Goal: Transaction & Acquisition: Book appointment/travel/reservation

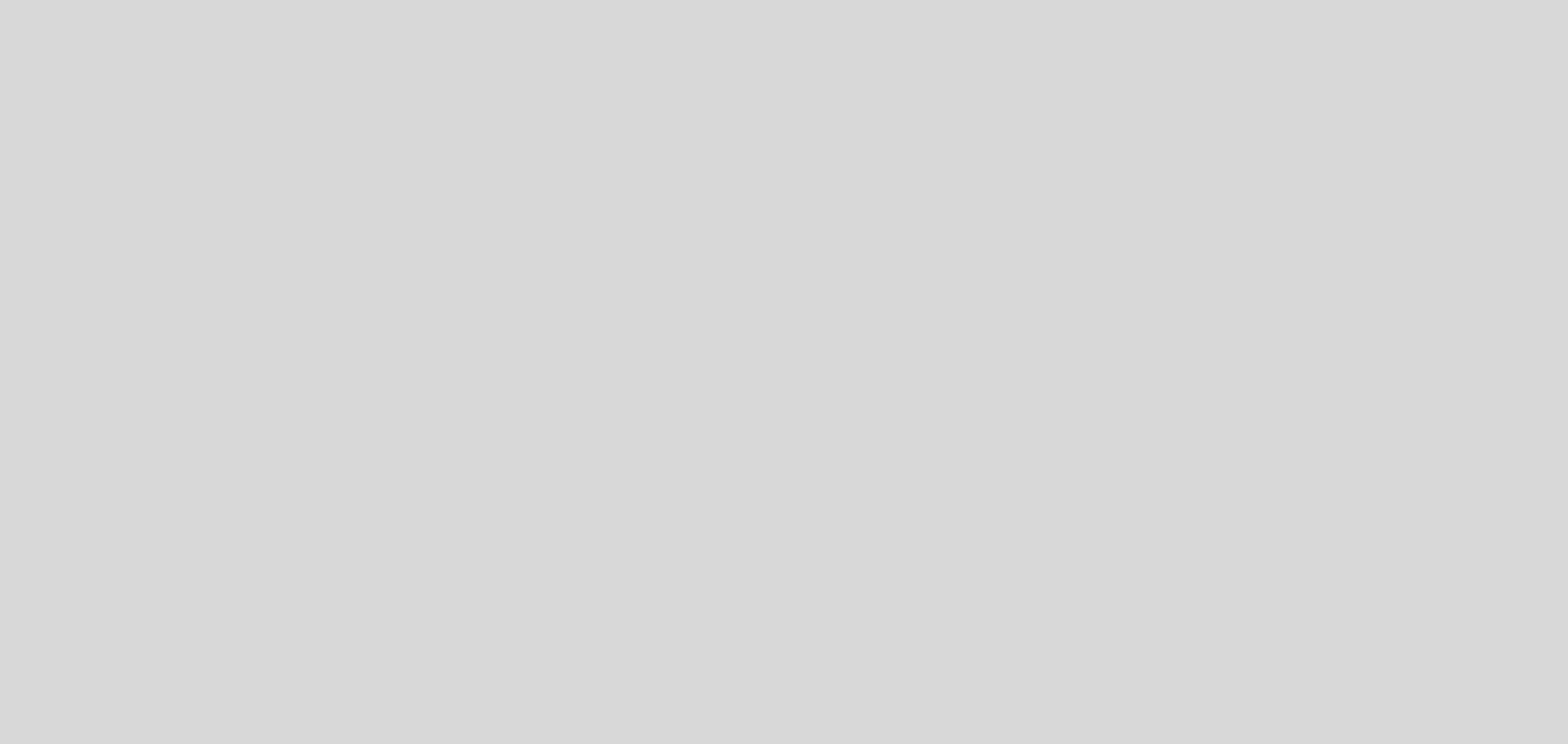
select select "es"
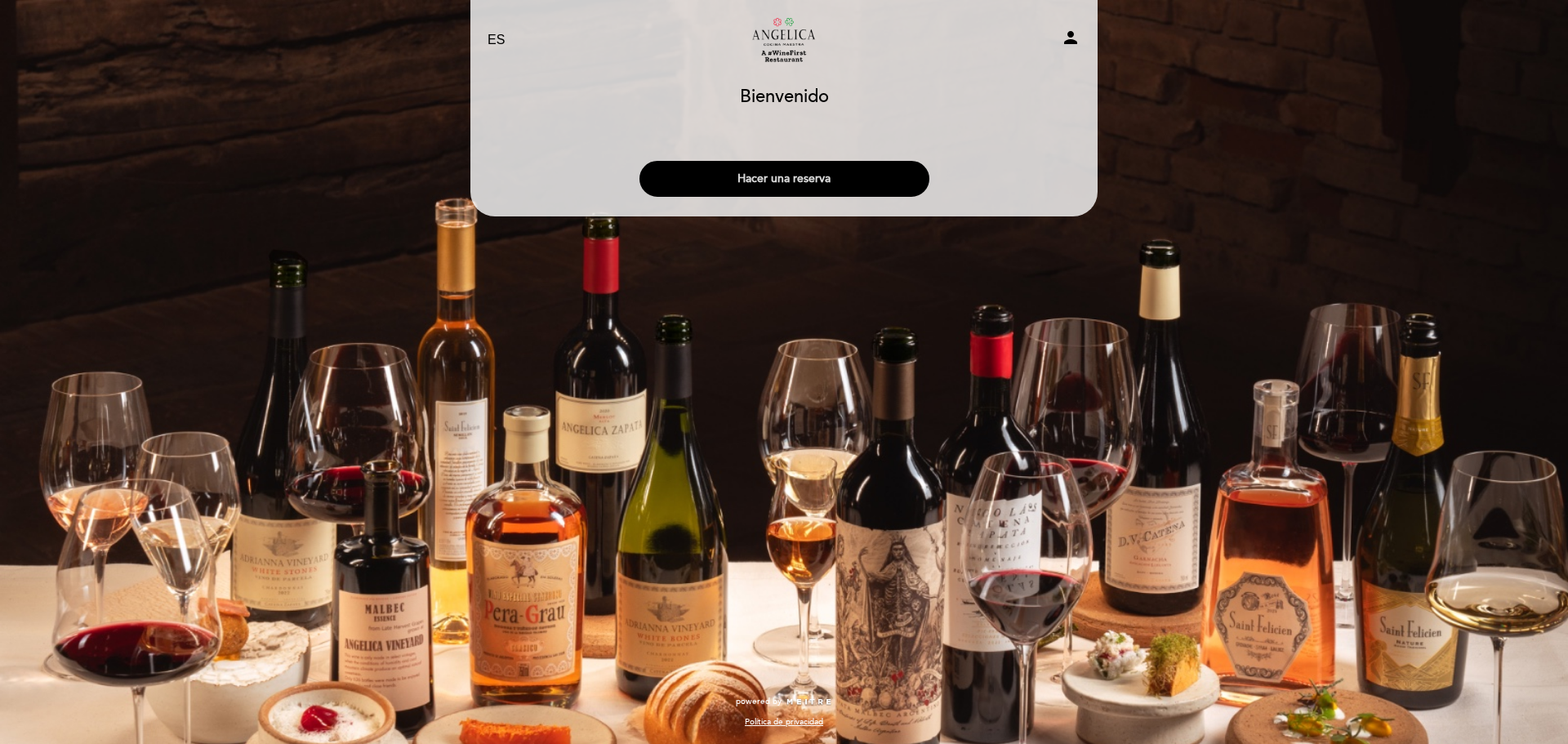
click at [833, 173] on button "Hacer una reserva" at bounding box center [784, 179] width 290 height 36
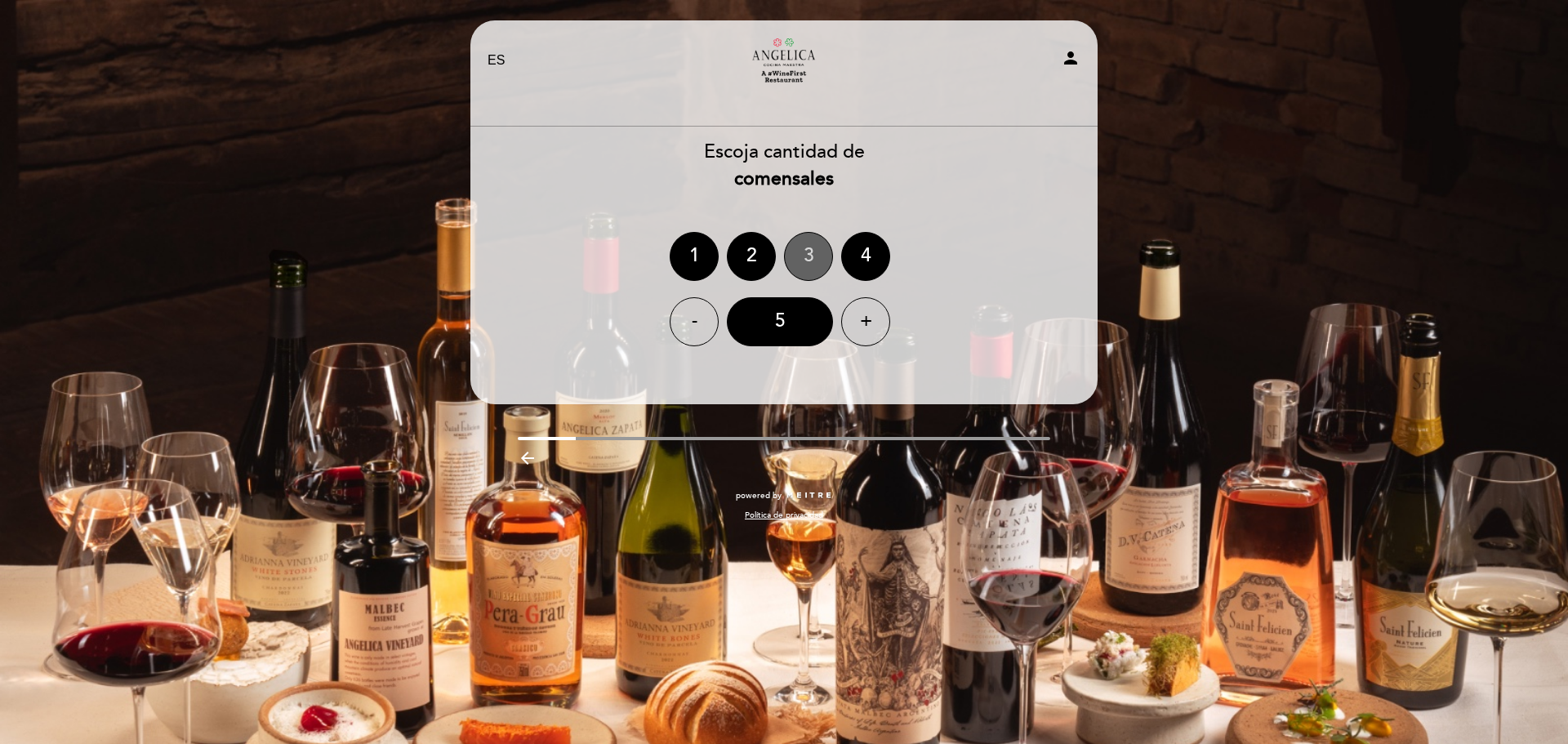
click at [808, 259] on div "3" at bounding box center [809, 257] width 49 height 49
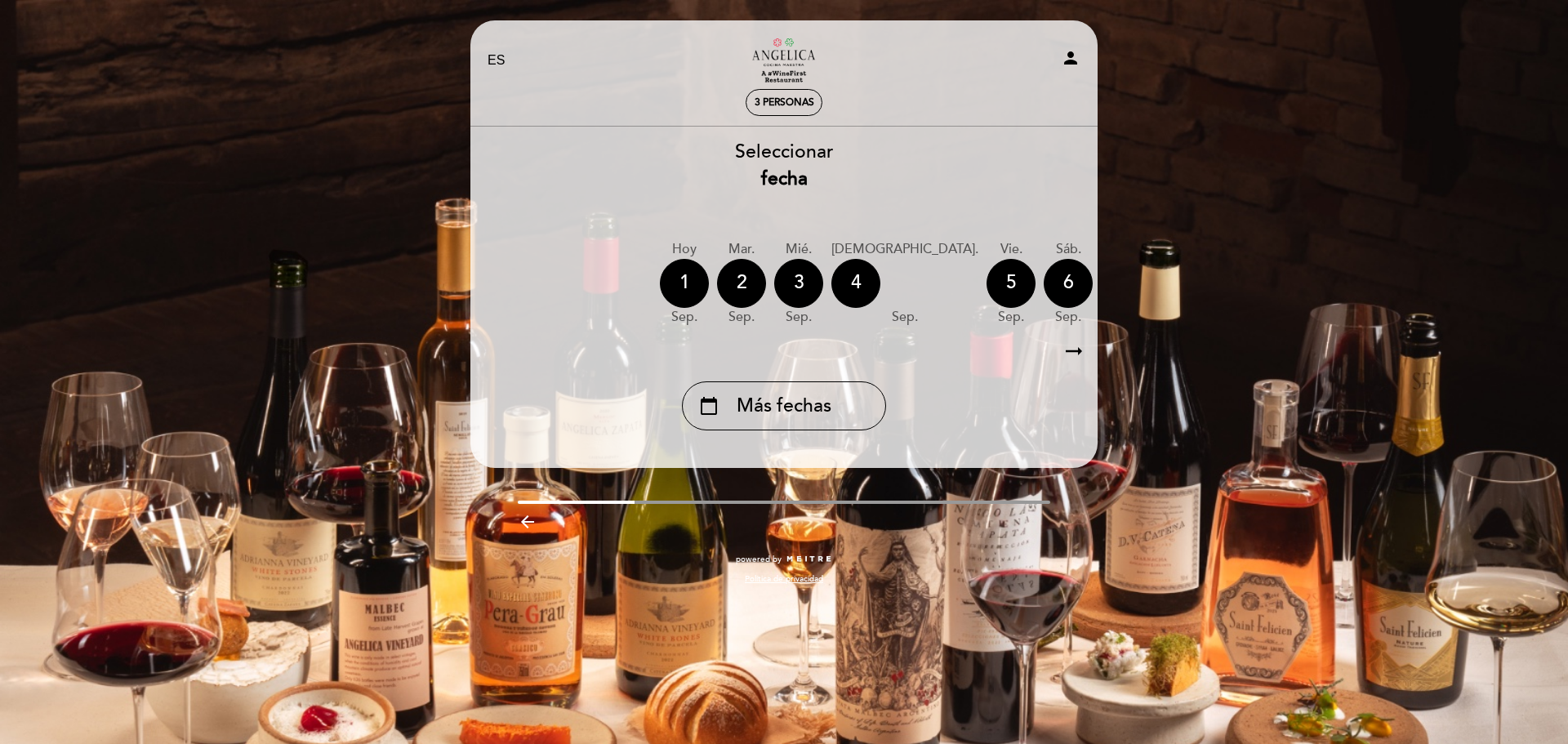
click at [1086, 353] on div "arrow_right_alt arrow_right_alt" at bounding box center [784, 352] width 629 height 35
click at [1080, 353] on icon "arrow_right_alt" at bounding box center [1074, 352] width 25 height 35
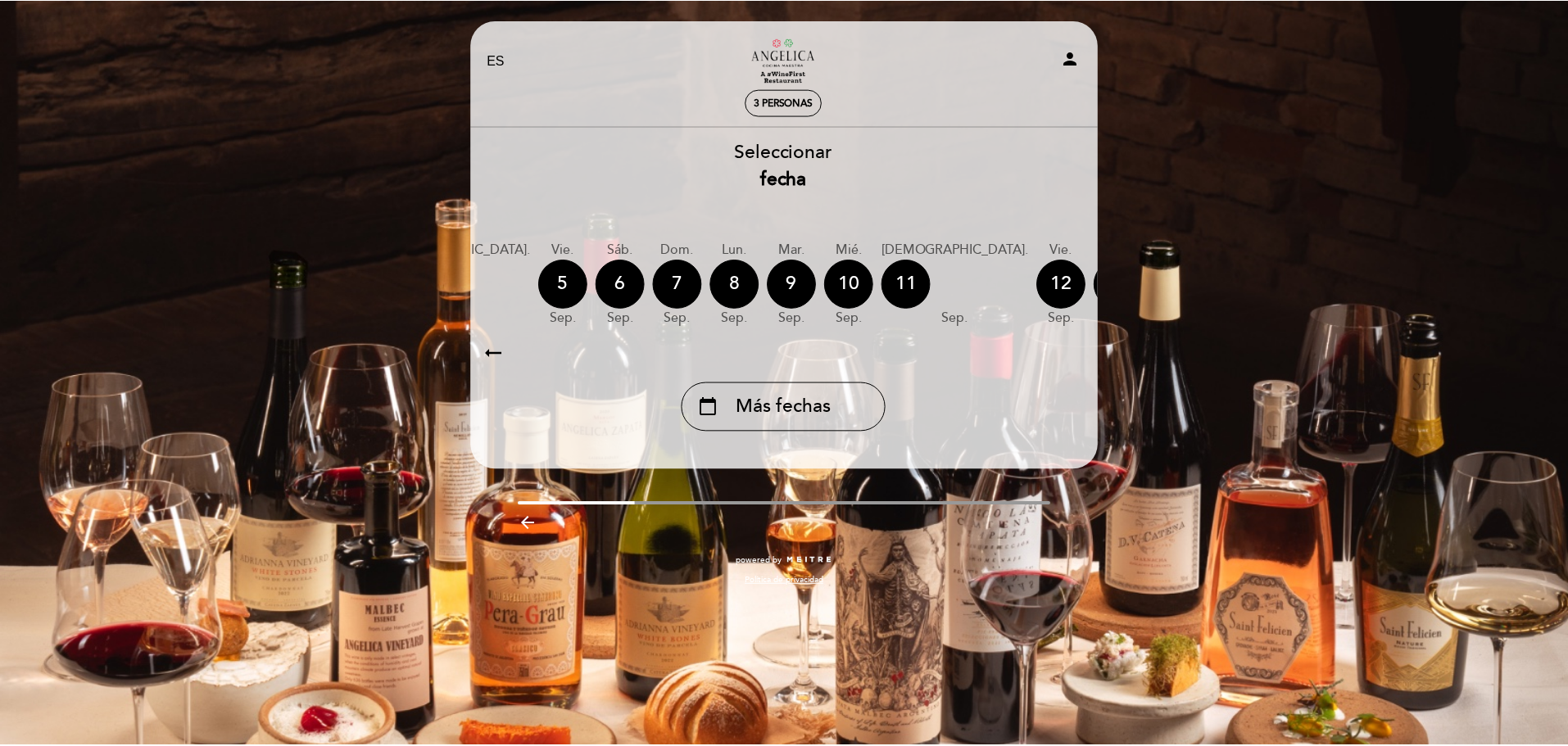
scroll to position [0, 478]
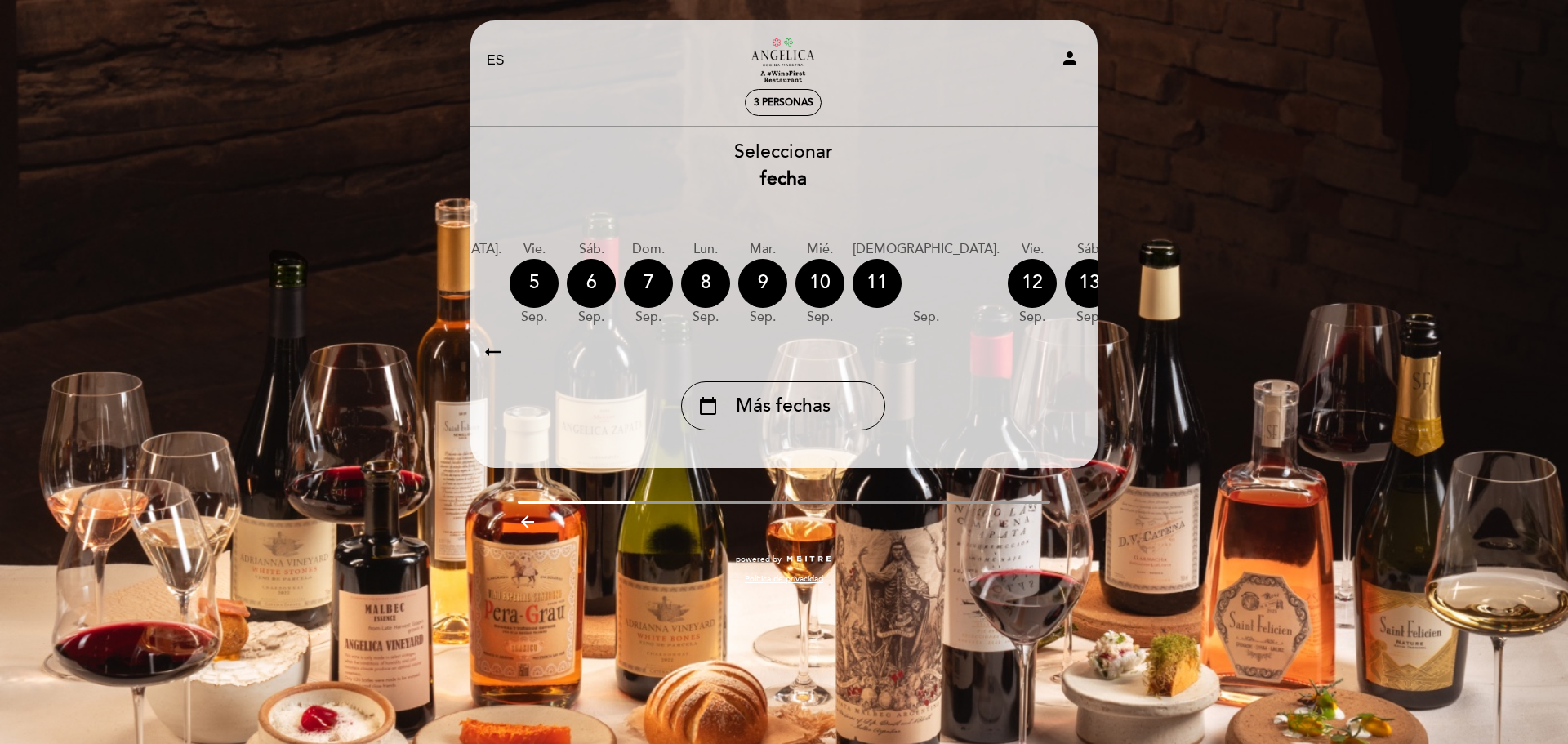
click at [1251, 277] on icon "calendar_today" at bounding box center [1260, 282] width 20 height 28
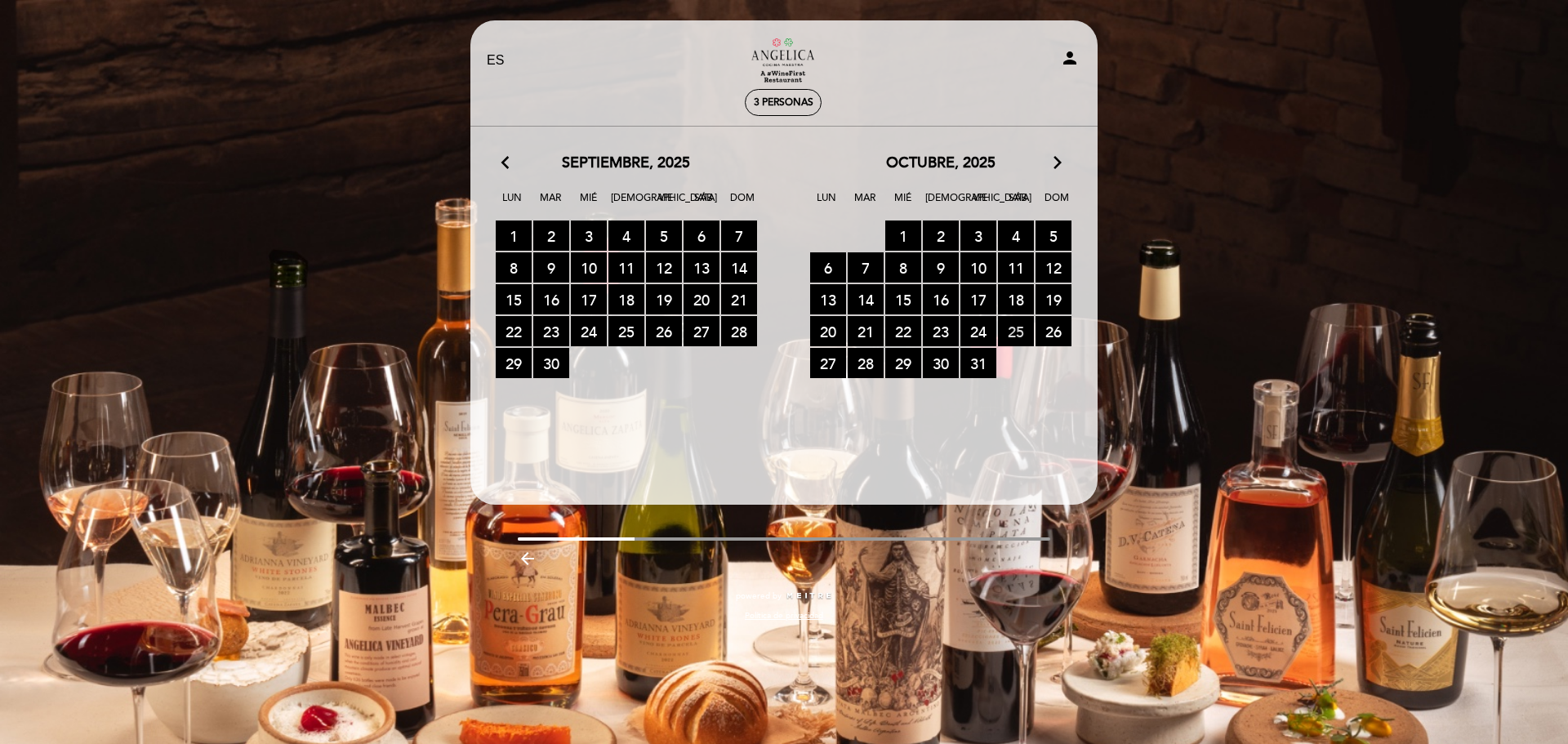
click at [1013, 334] on span "25 RESERVAS DISPONIBLES" at bounding box center [1016, 331] width 36 height 30
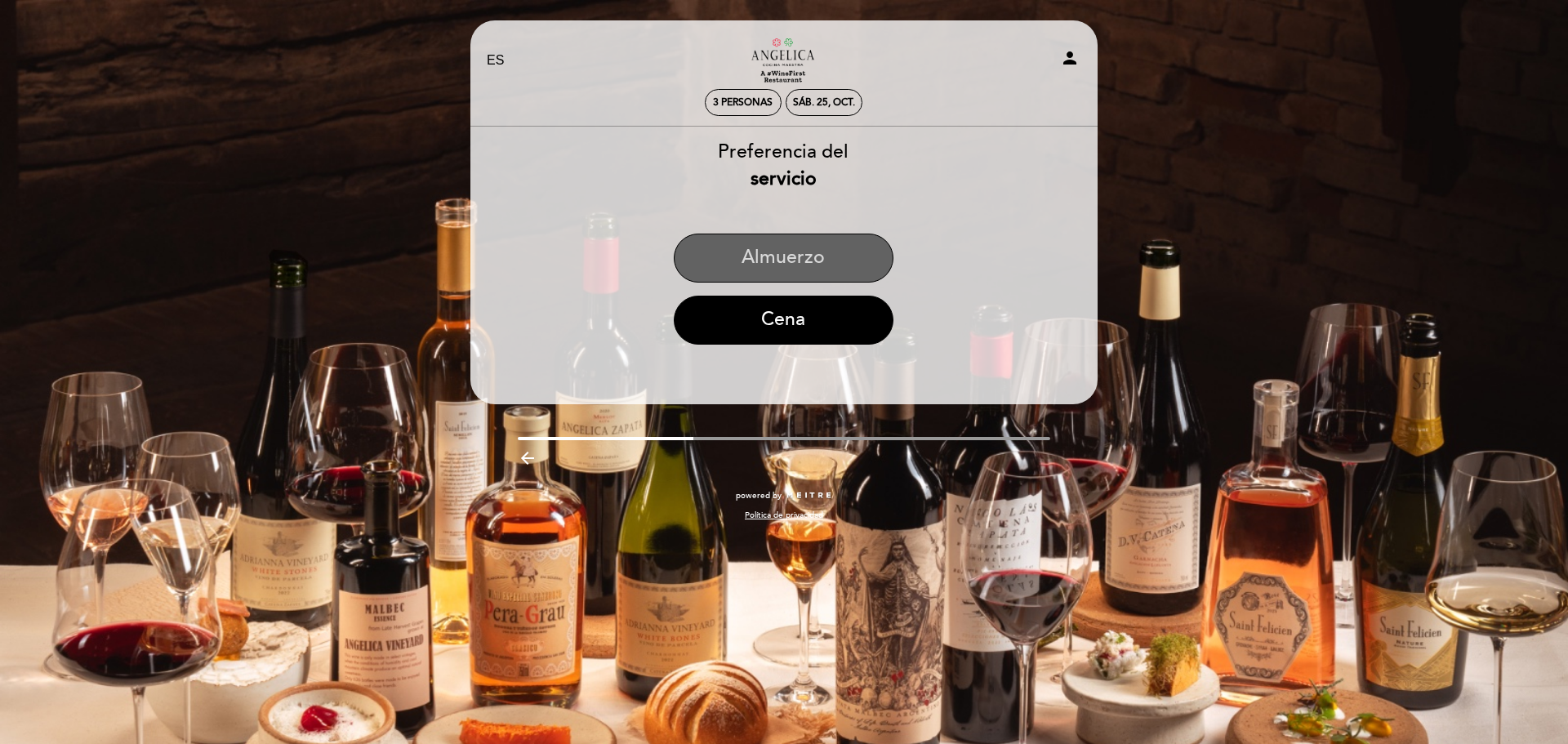
click at [783, 254] on button "Almuerzo" at bounding box center [784, 258] width 220 height 49
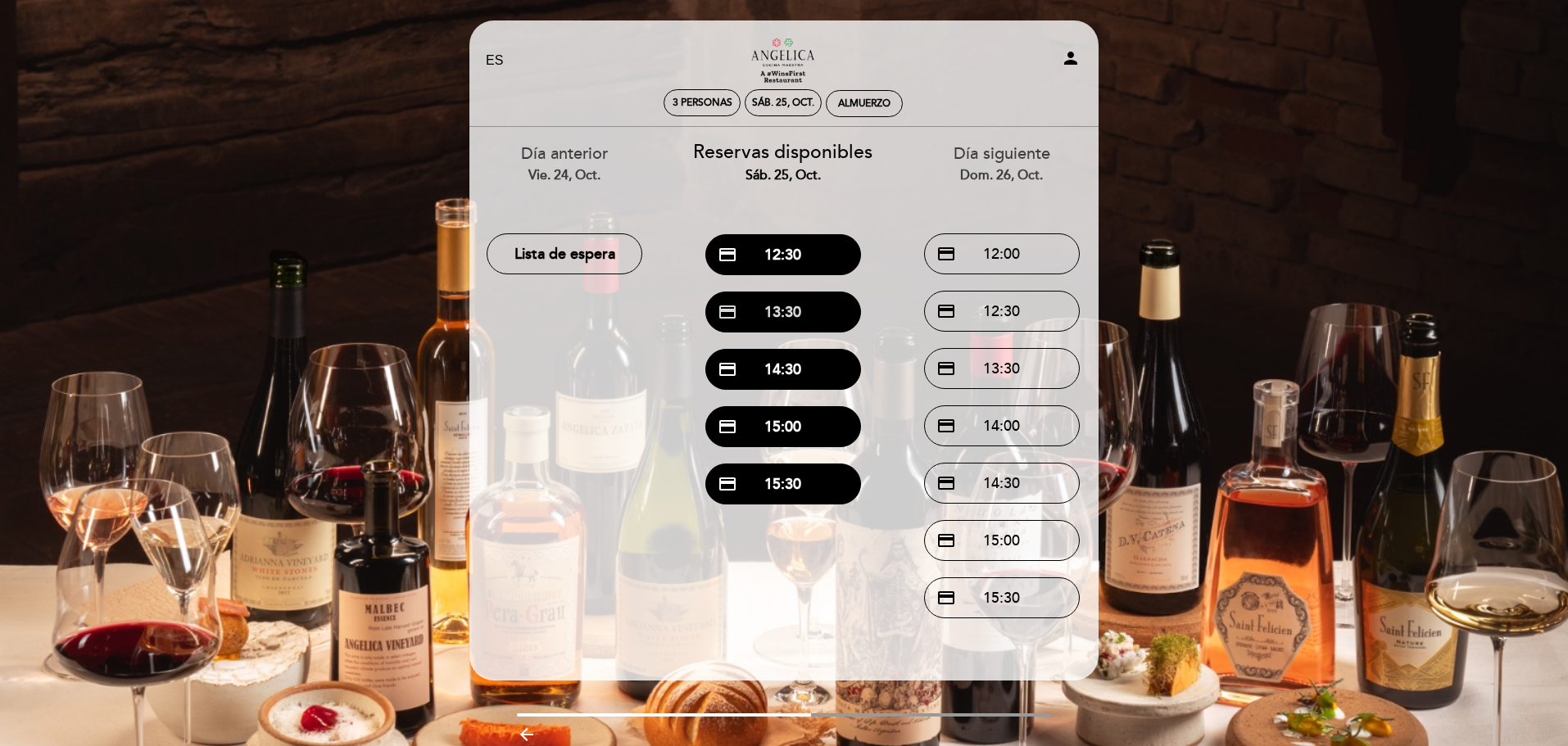
click at [788, 306] on button "credit_card 13:30" at bounding box center [784, 312] width 156 height 41
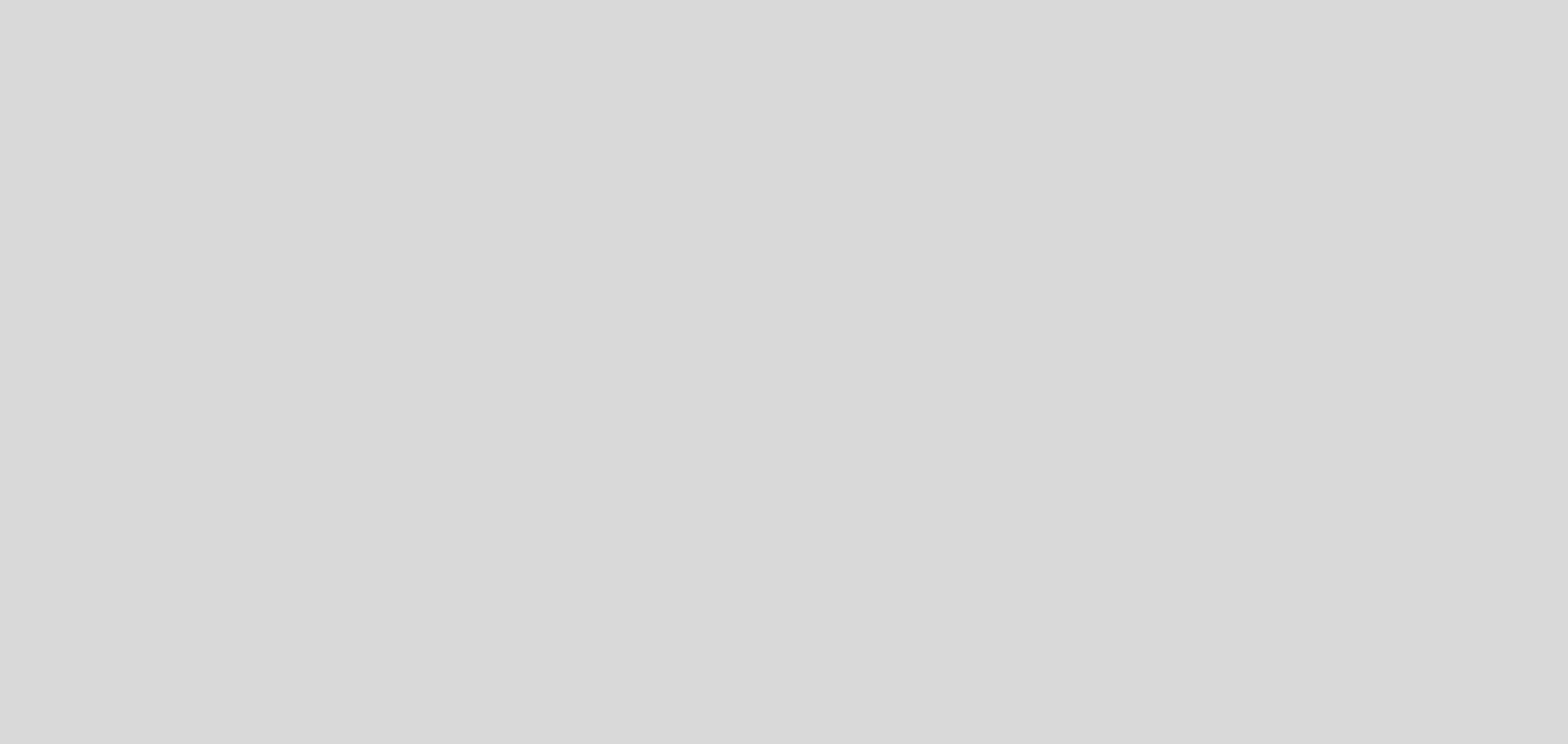
select select "es"
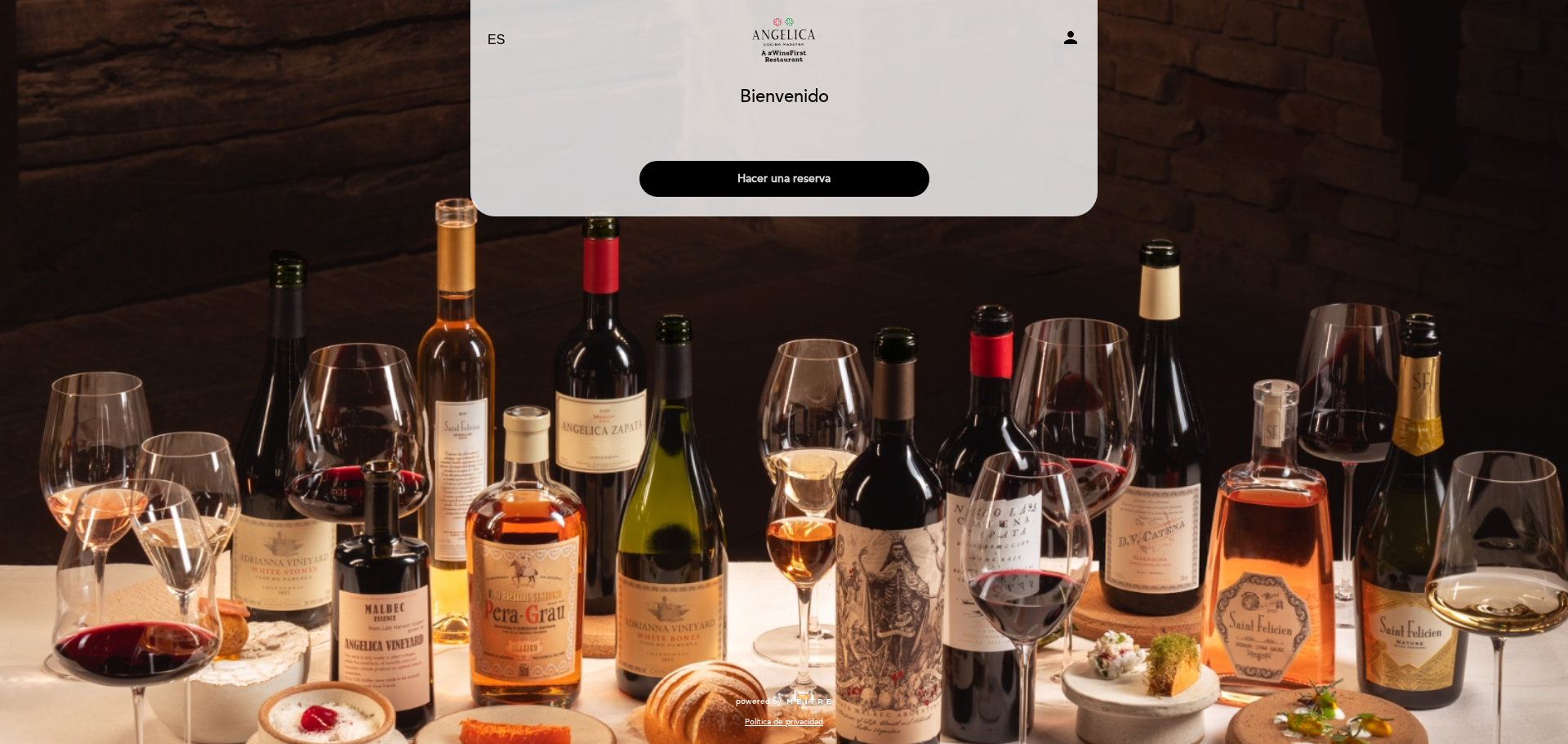
click at [811, 181] on button "Hacer una reserva" at bounding box center [784, 179] width 290 height 36
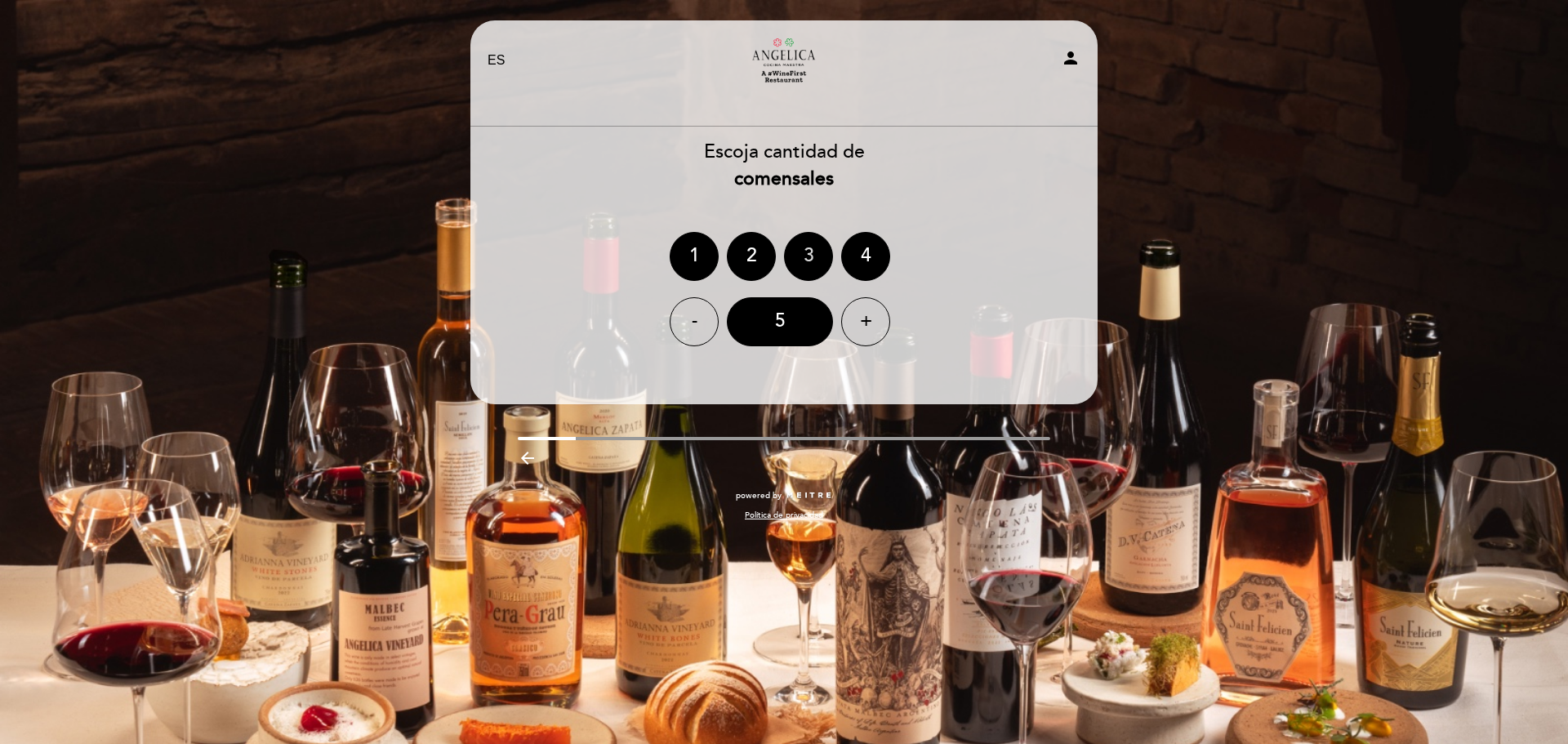
click at [808, 256] on div "3" at bounding box center [809, 257] width 49 height 49
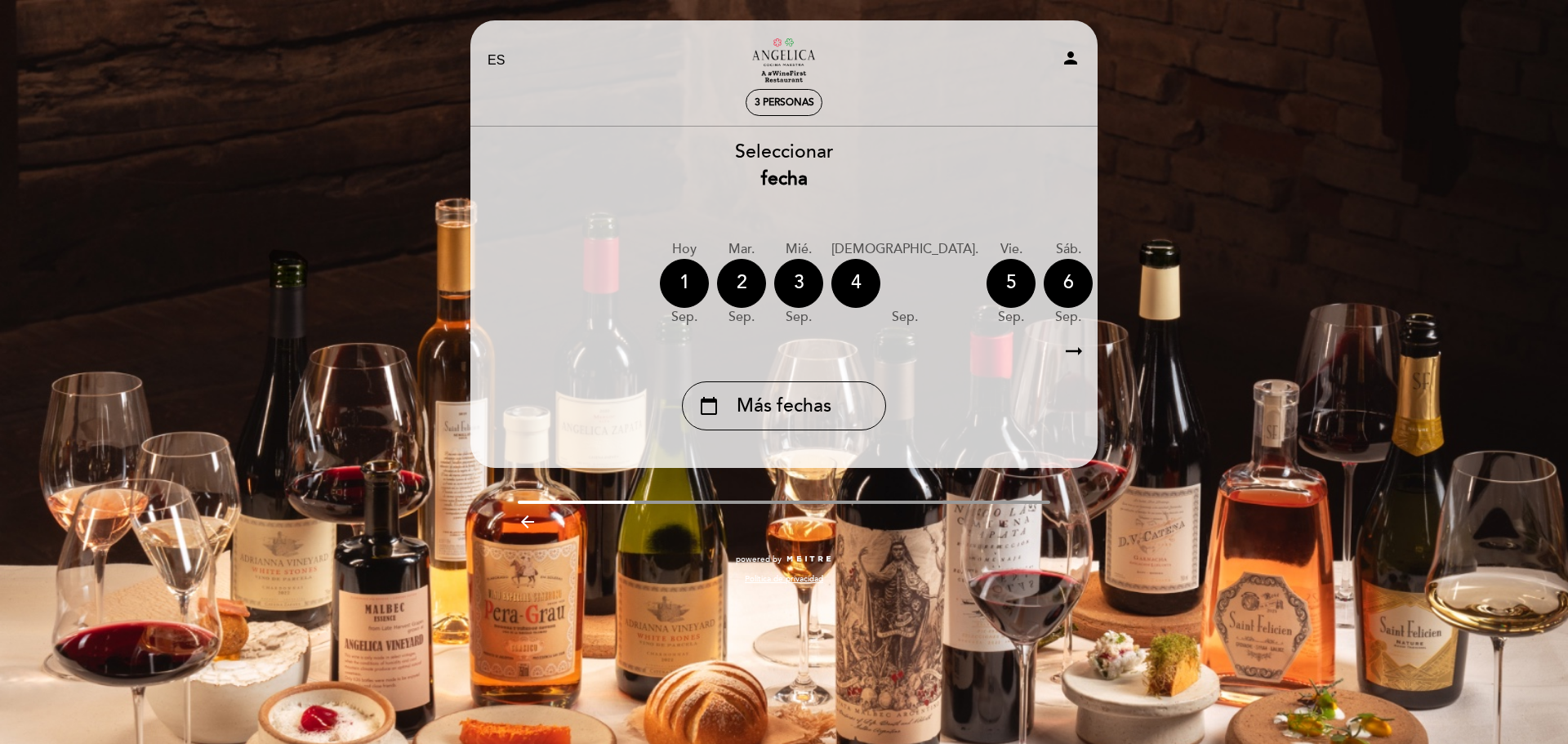
click at [1076, 351] on icon "arrow_right_alt" at bounding box center [1074, 352] width 25 height 35
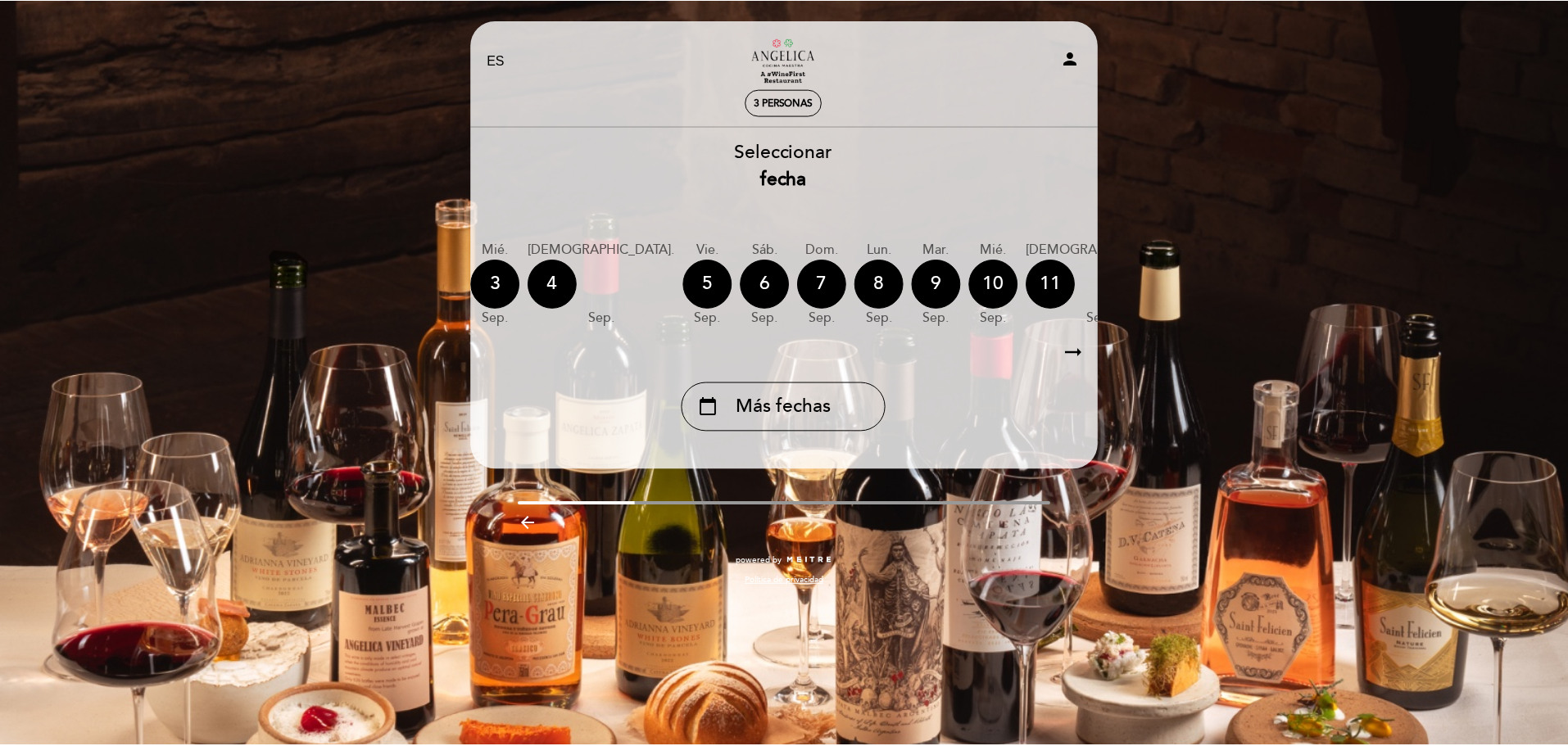
scroll to position [0, 478]
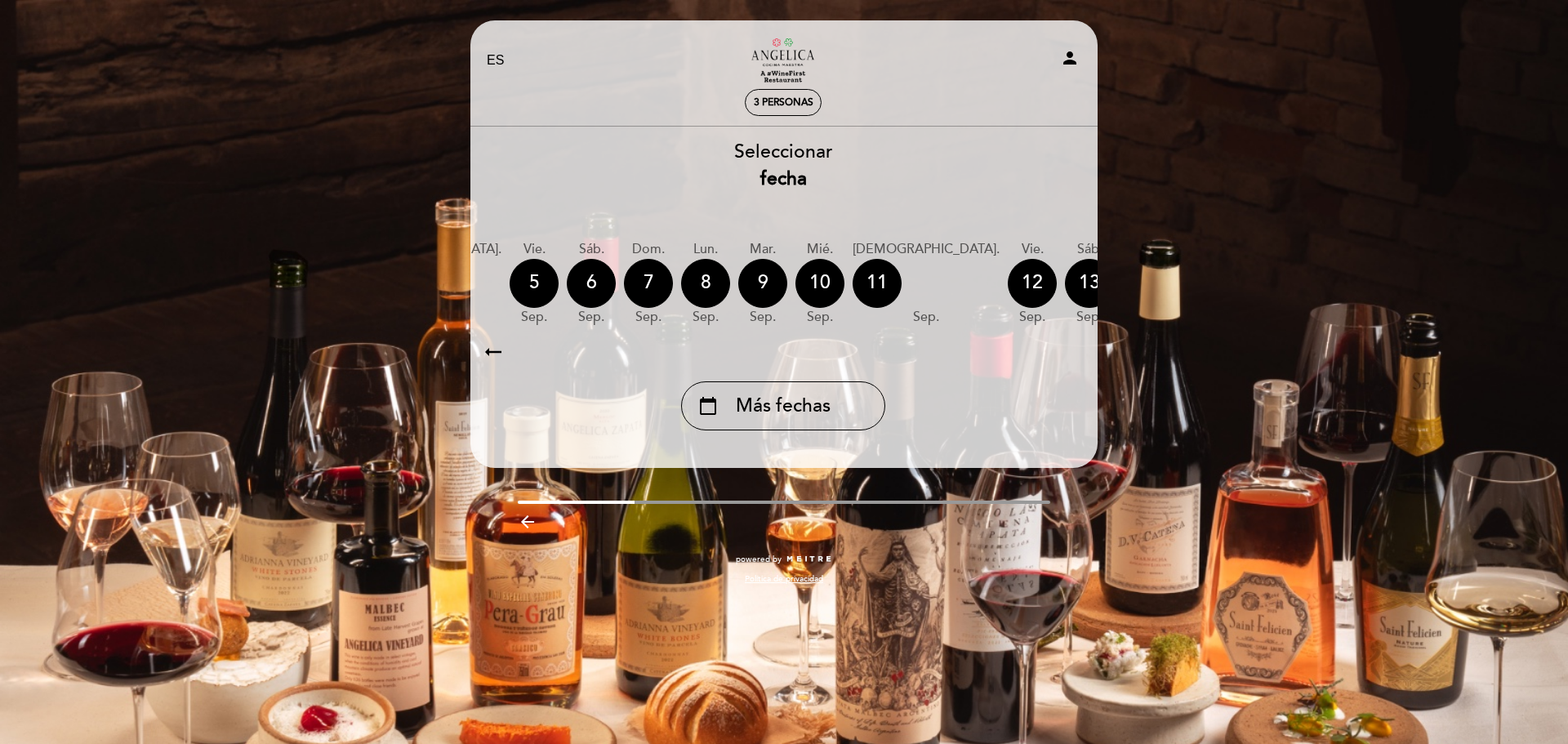
click at [1076, 351] on icon "arrow_right_alt" at bounding box center [1073, 352] width 25 height 35
click at [1251, 278] on icon "calendar_today" at bounding box center [1260, 282] width 20 height 28
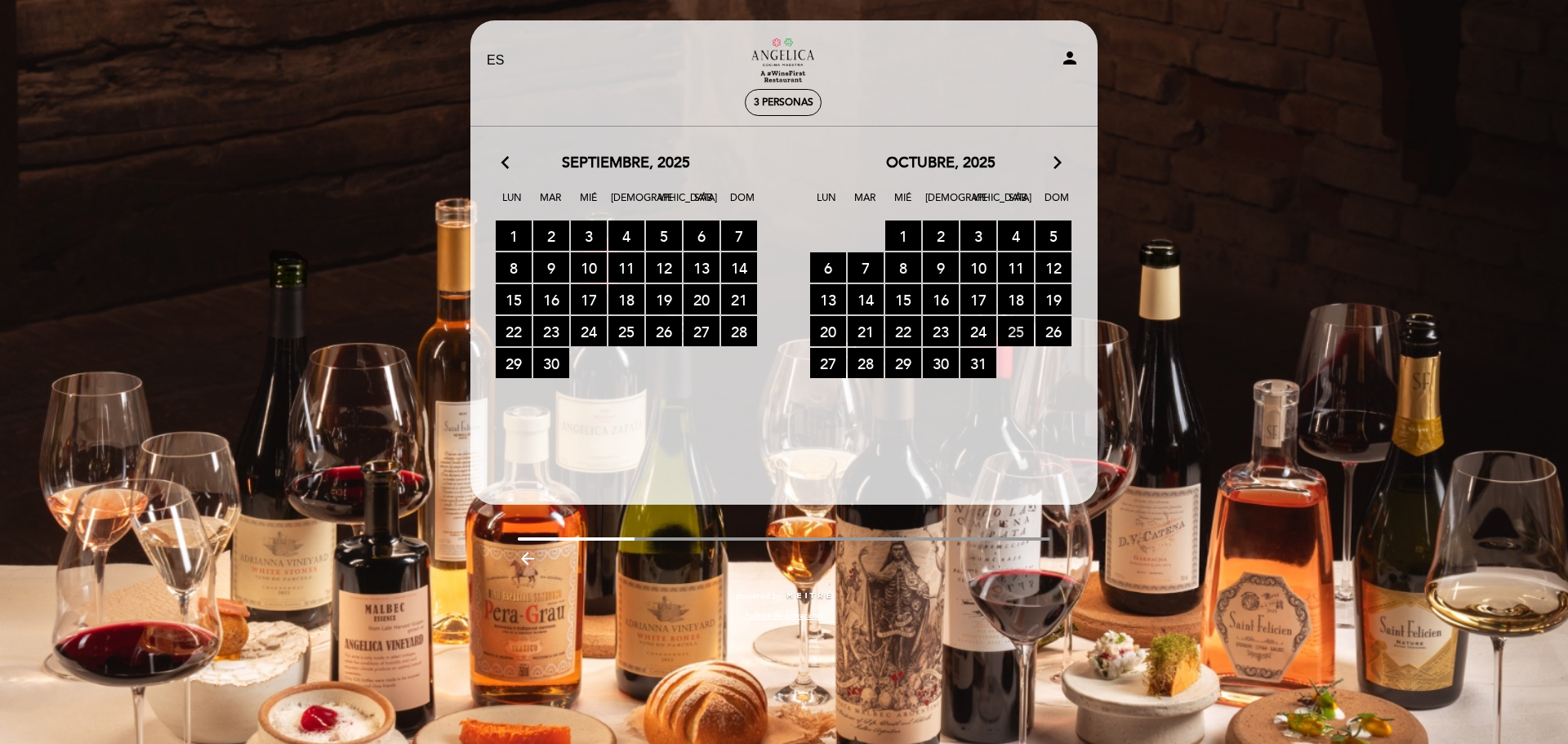
click at [1018, 331] on span "25 RESERVAS DISPONIBLES" at bounding box center [1016, 331] width 36 height 30
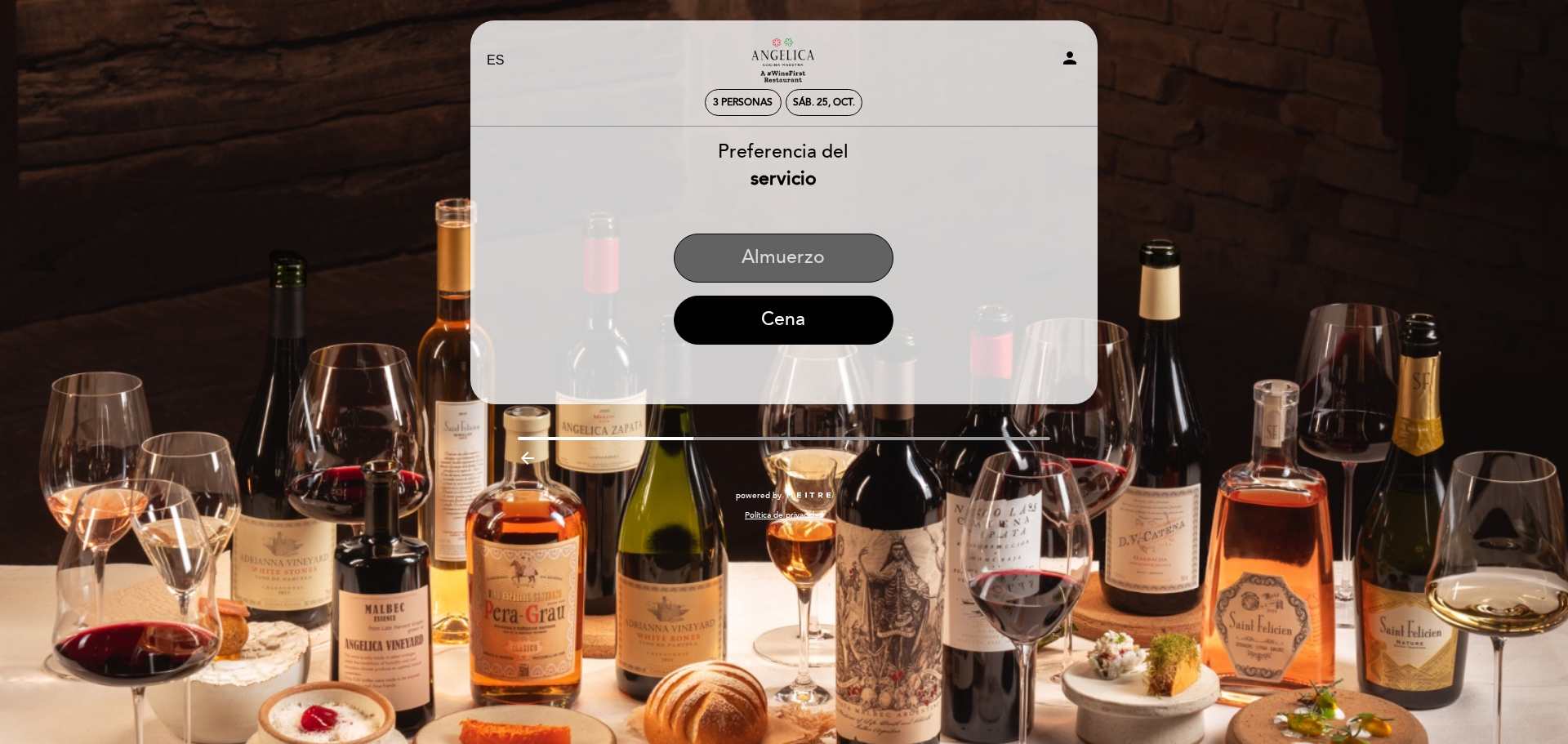
click at [831, 273] on button "Almuerzo" at bounding box center [784, 258] width 220 height 49
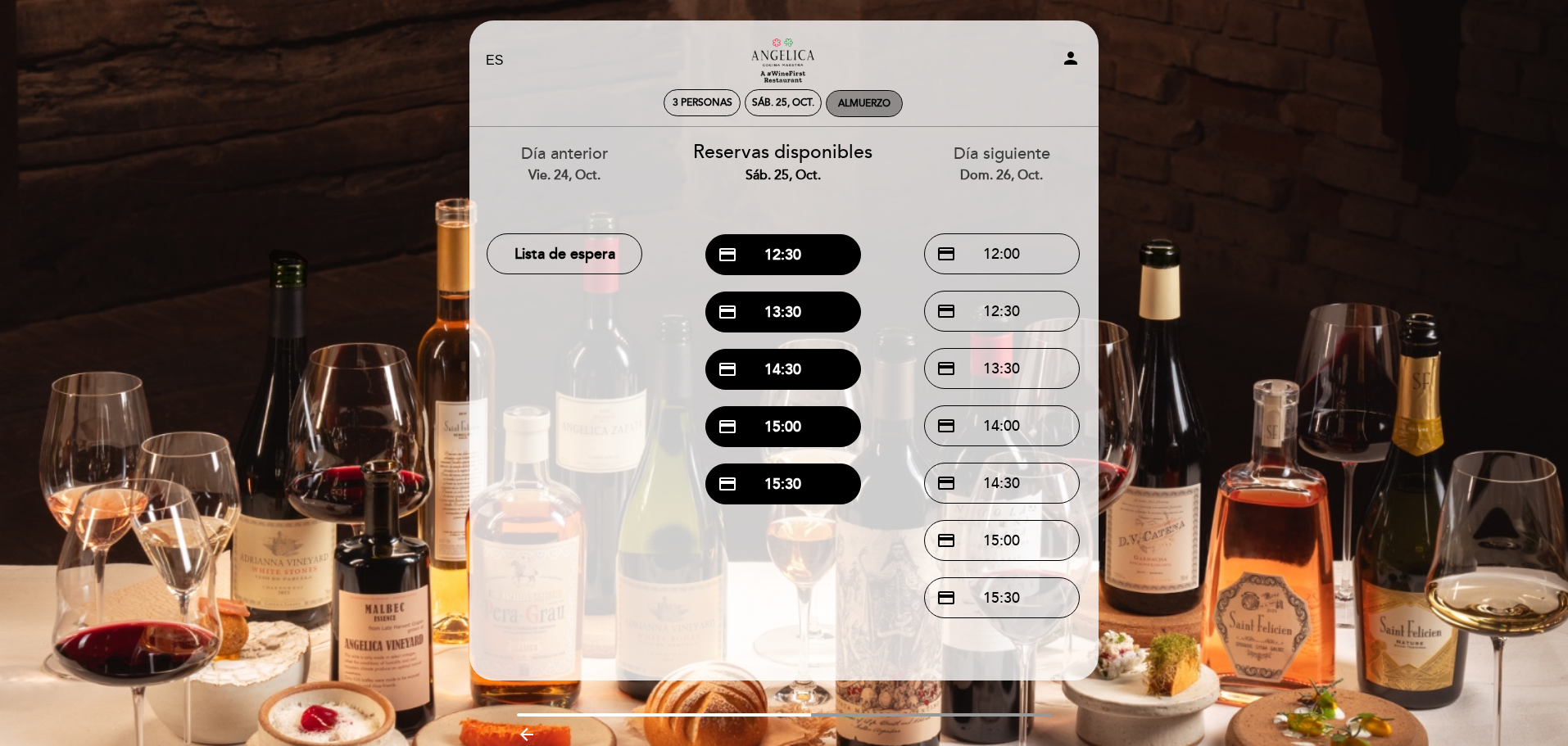
click at [862, 102] on div "Almuerzo" at bounding box center [863, 103] width 52 height 12
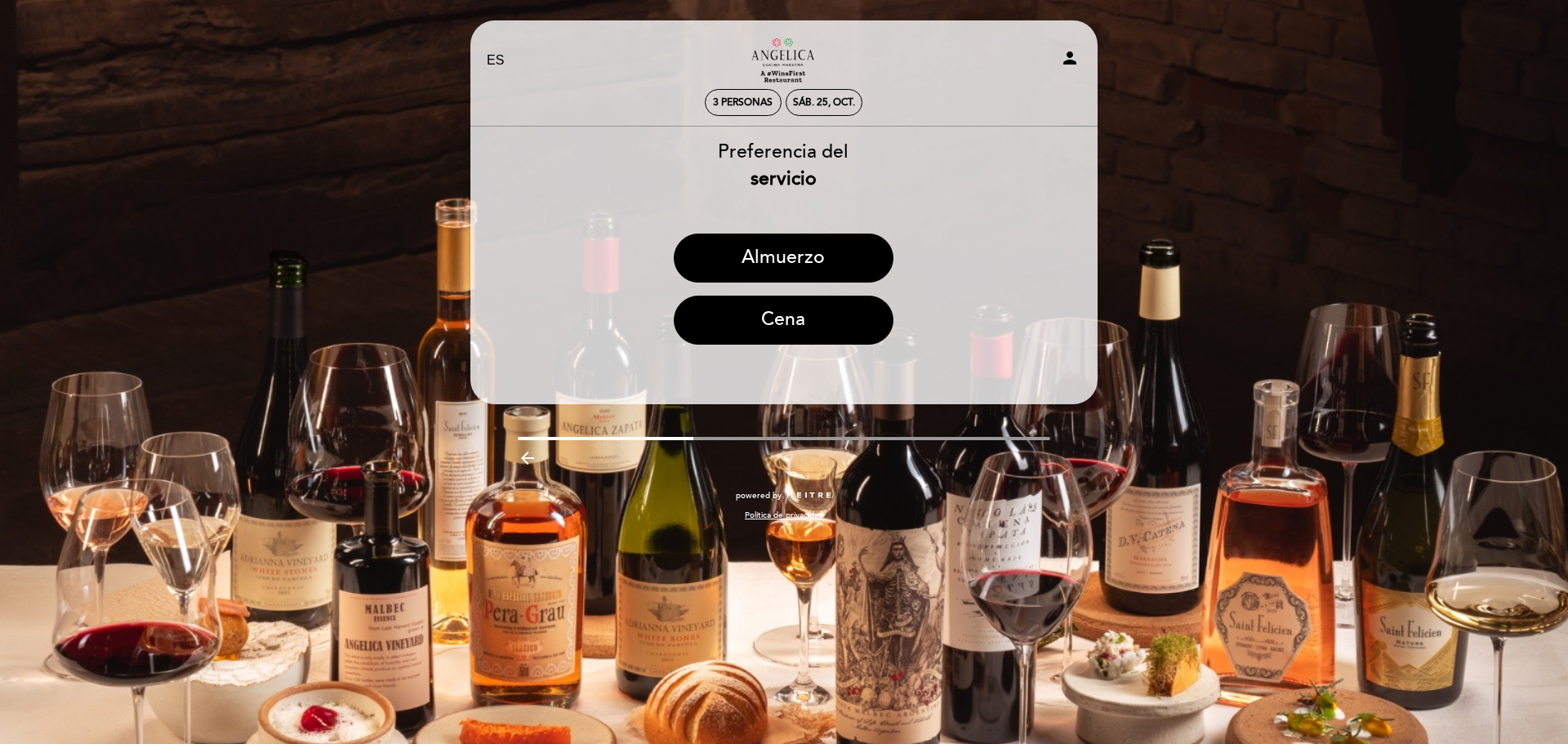
click at [813, 320] on button "Cena" at bounding box center [784, 320] width 220 height 49
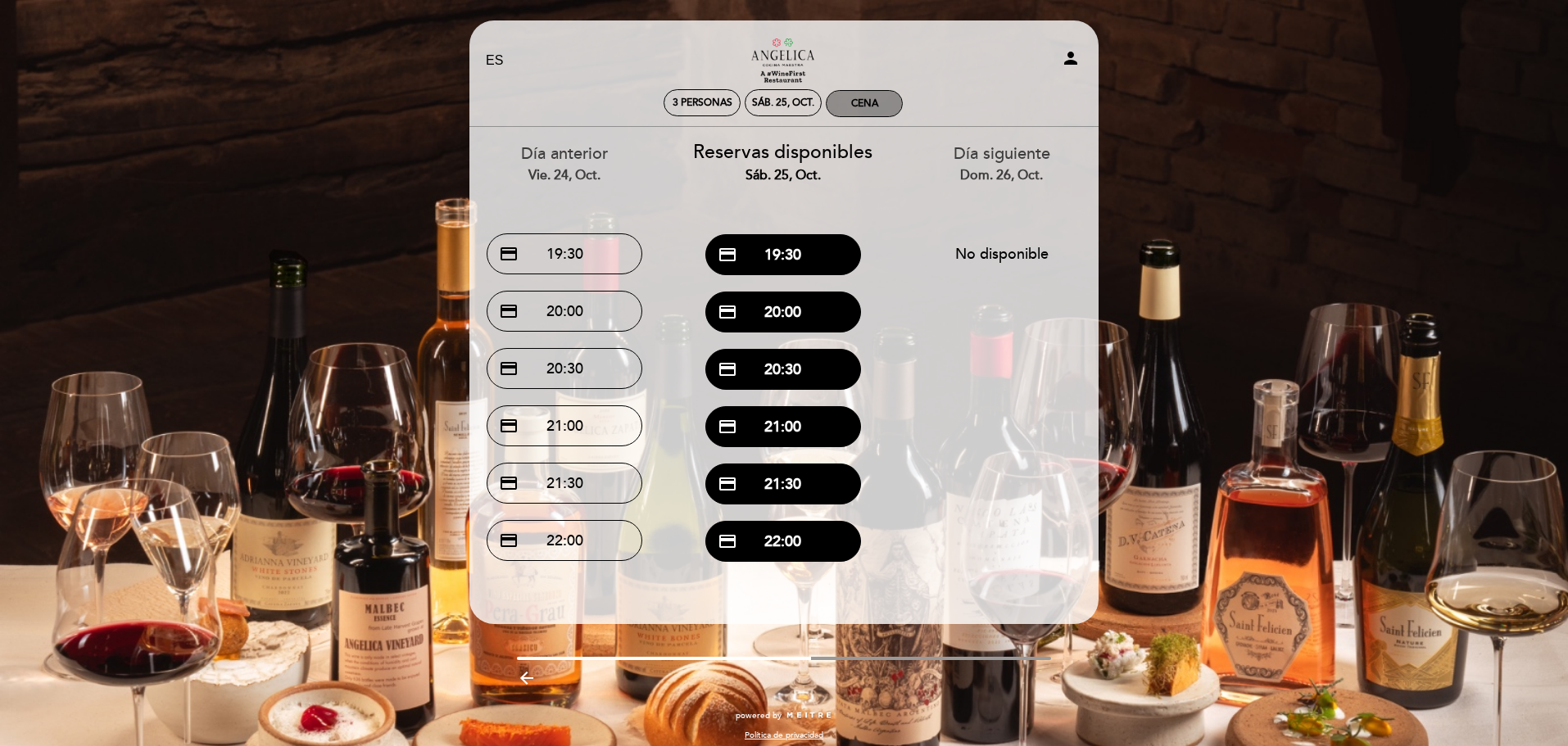
click at [861, 97] on div "Cena" at bounding box center [864, 103] width 75 height 26
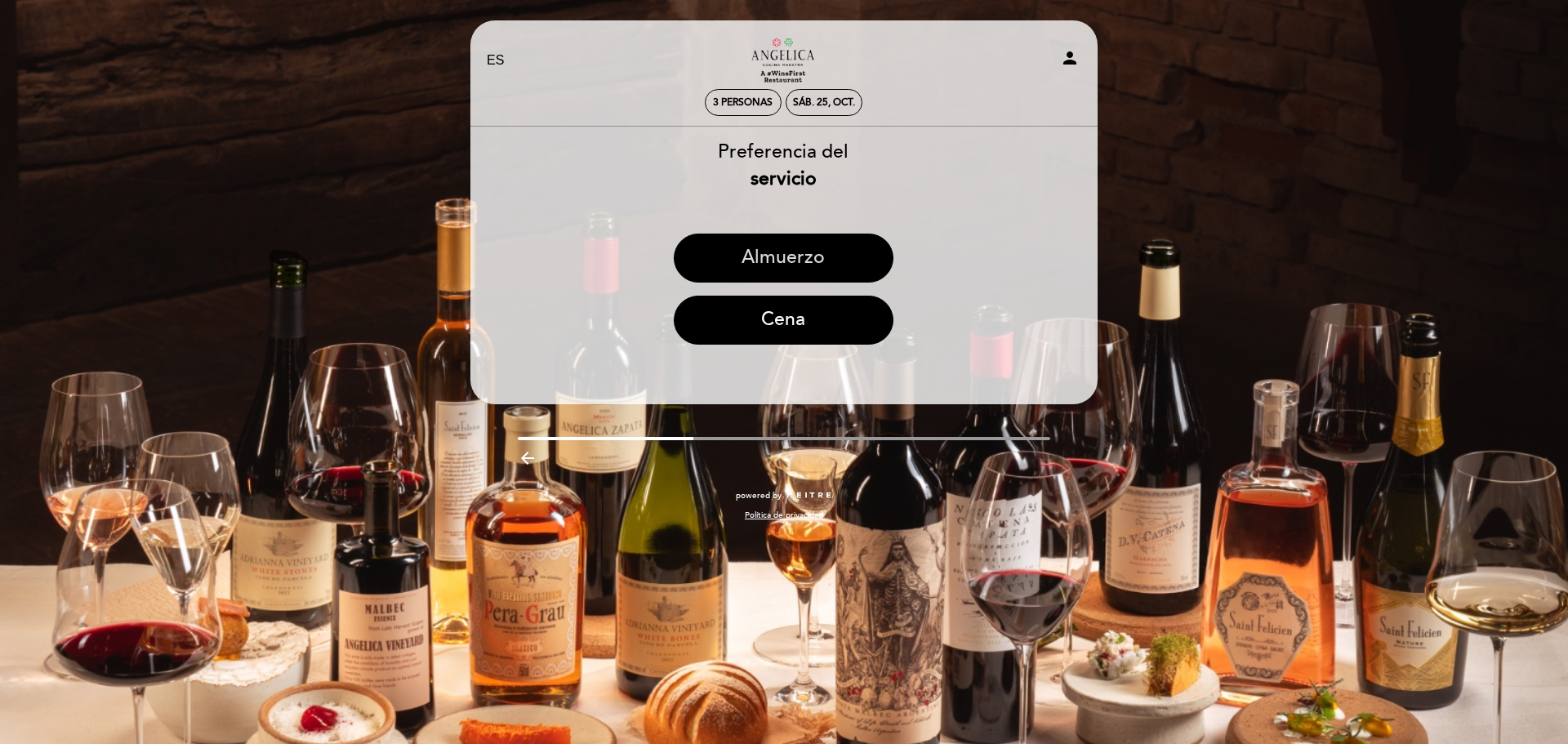
click at [811, 258] on button "Almuerzo" at bounding box center [784, 258] width 220 height 49
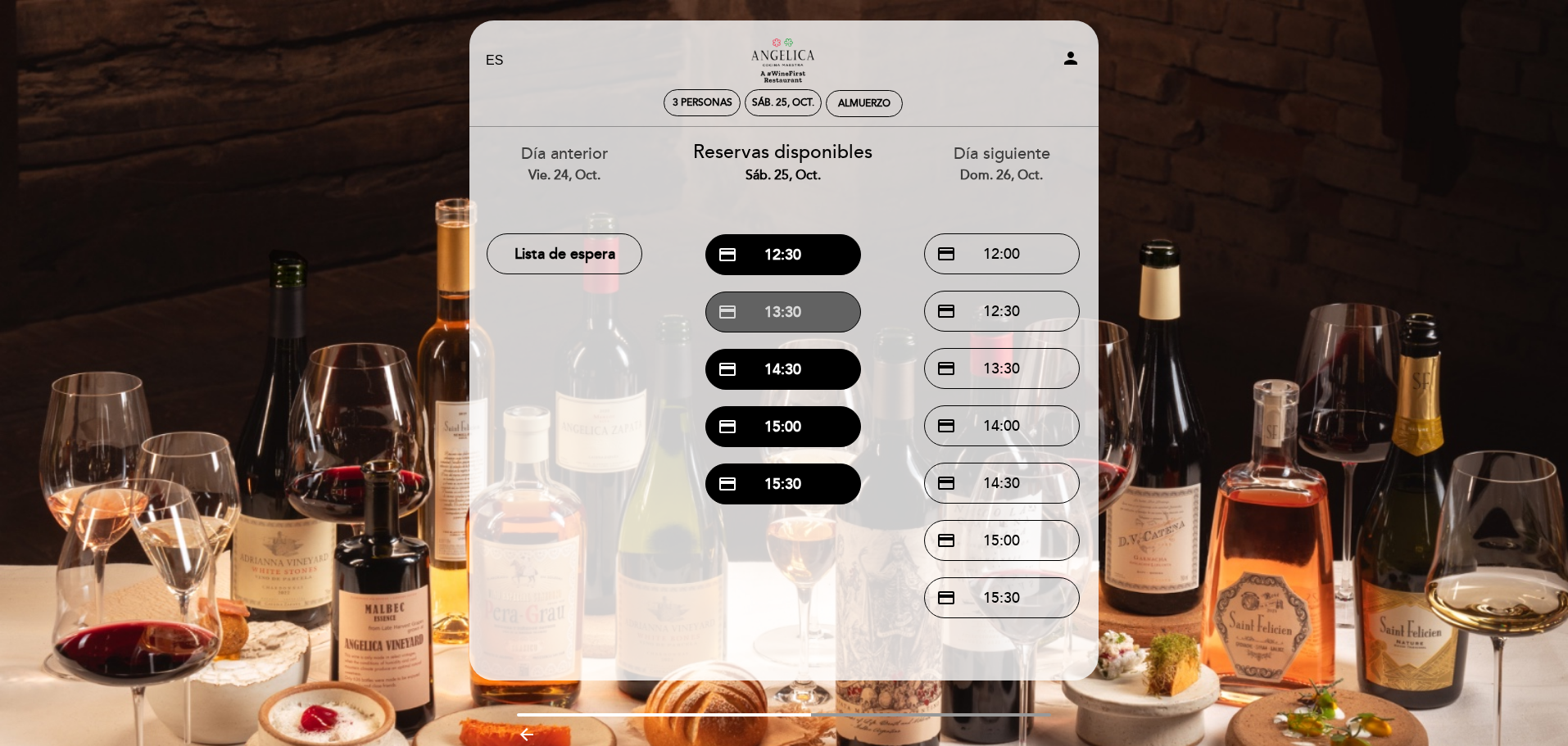
click at [785, 321] on button "credit_card 13:30" at bounding box center [784, 312] width 156 height 41
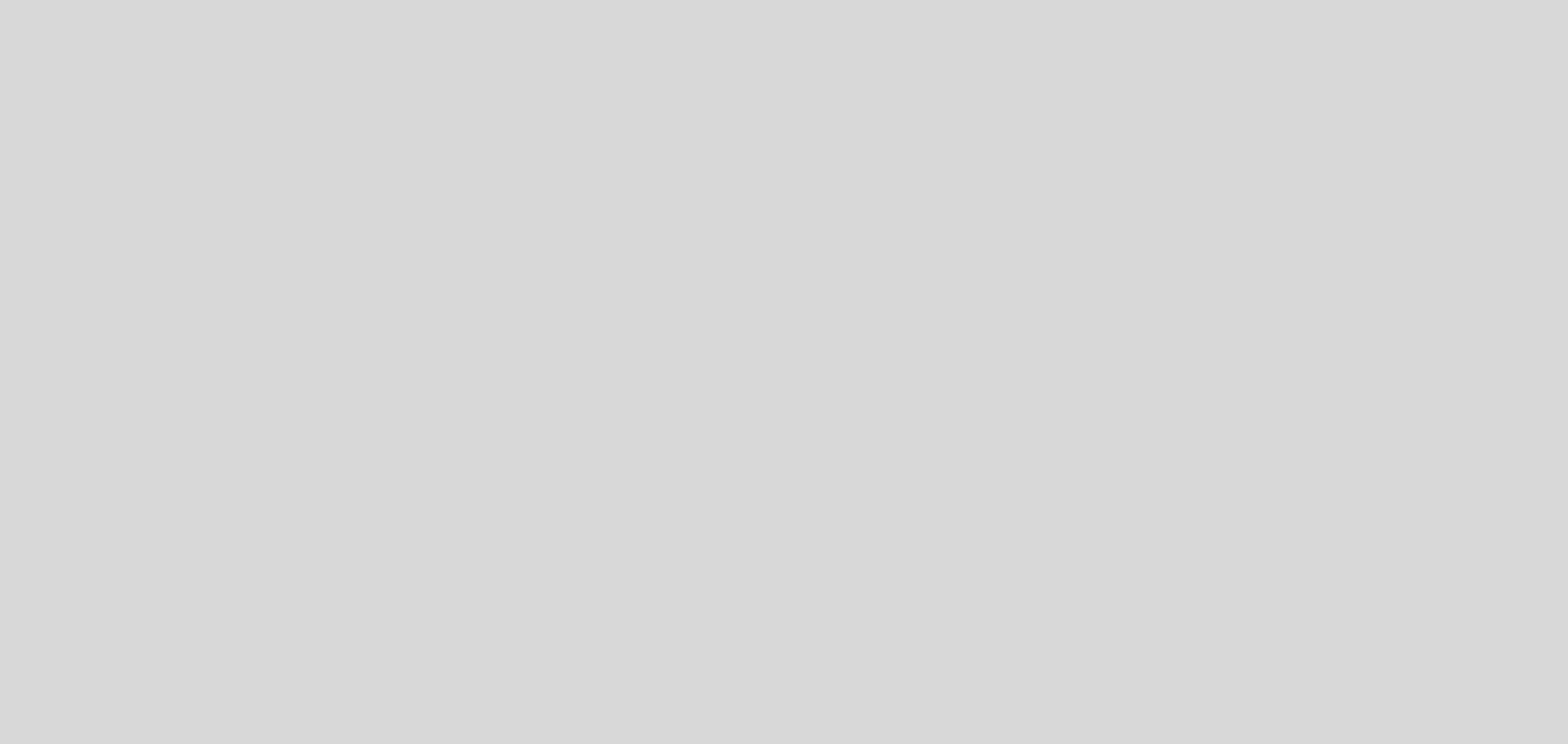
select select "es"
